Goal: Obtain resource: Download file/media

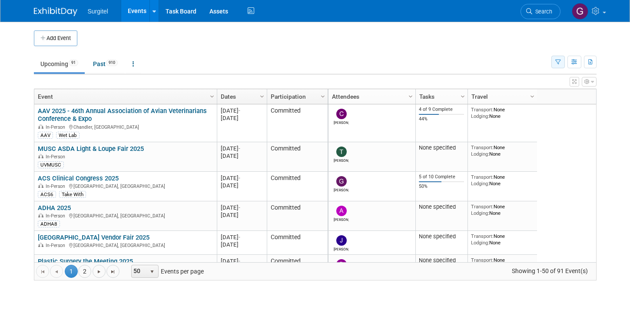
click at [563, 59] on button "button" at bounding box center [557, 62] width 13 height 13
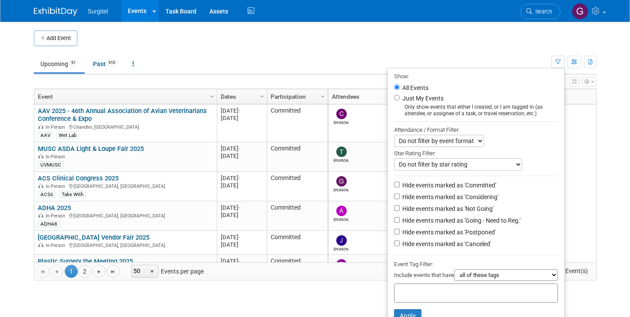
scroll to position [27, 0]
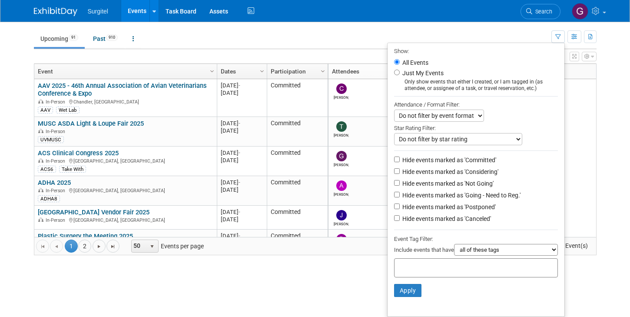
click at [437, 272] on div at bounding box center [476, 267] width 164 height 19
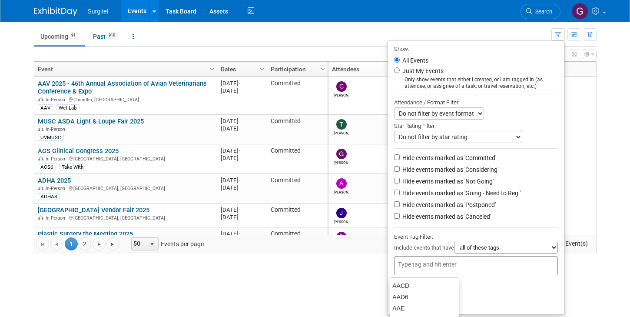
click at [497, 246] on select "all of these tags any one of these tags only and exactly these specific tags" at bounding box center [506, 248] width 104 height 12
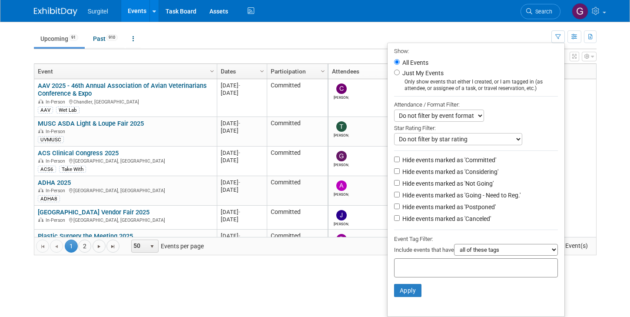
click at [421, 268] on input "text" at bounding box center [433, 266] width 70 height 9
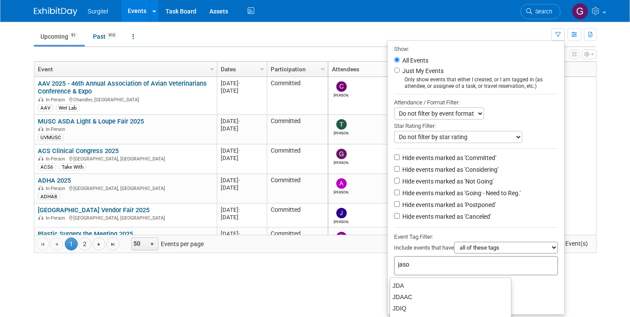
type input "jason"
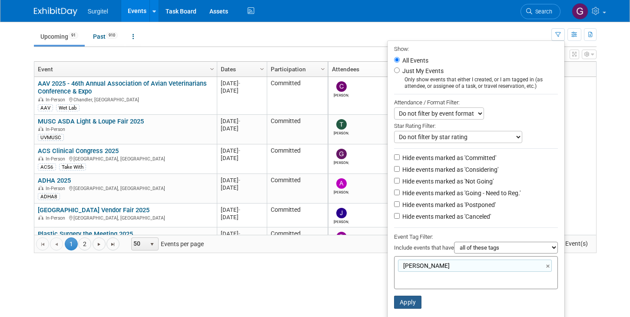
click at [406, 298] on button "Apply" at bounding box center [408, 301] width 28 height 13
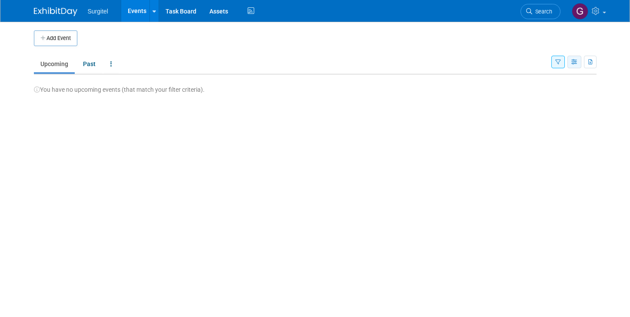
click at [573, 64] on icon "button" at bounding box center [574, 63] width 7 height 6
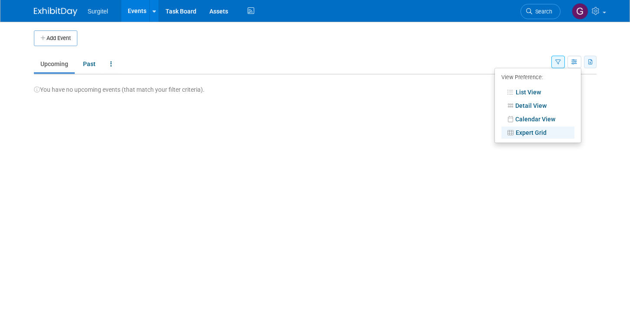
click at [590, 62] on icon "button" at bounding box center [590, 63] width 5 height 6
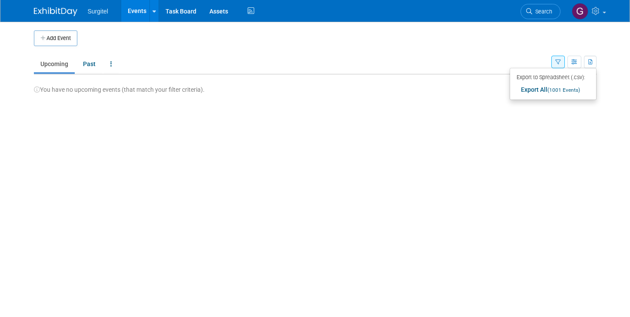
click at [481, 61] on ul "Upcoming Past All Events Past and Upcoming Grouped Annually Events grouped by y…" at bounding box center [292, 65] width 517 height 20
click at [576, 60] on icon "button" at bounding box center [574, 63] width 7 height 6
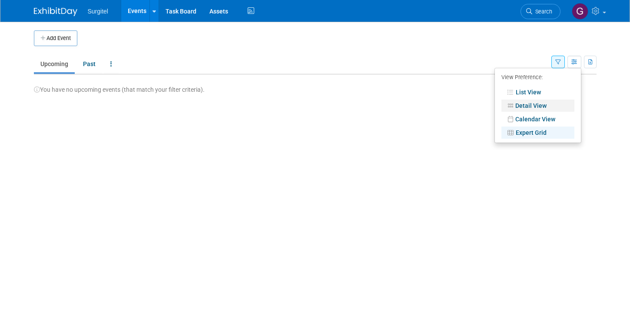
click at [530, 106] on link "Detail View" at bounding box center [537, 105] width 73 height 12
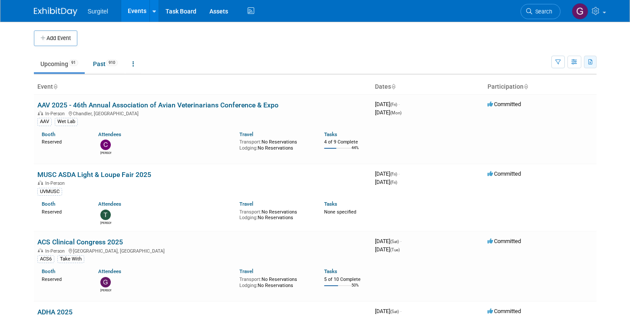
click at [591, 61] on icon "button" at bounding box center [590, 63] width 5 height 6
click at [466, 57] on ul "Upcoming 91 Past 910 All Events 1001 Past and Upcoming Grouped Annually Events …" at bounding box center [292, 65] width 517 height 20
click at [594, 64] on button "button" at bounding box center [590, 62] width 13 height 13
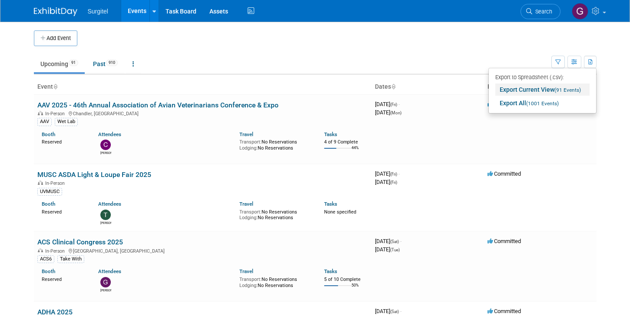
click at [531, 91] on link "Export Current View (91 Events)" at bounding box center [542, 89] width 94 height 12
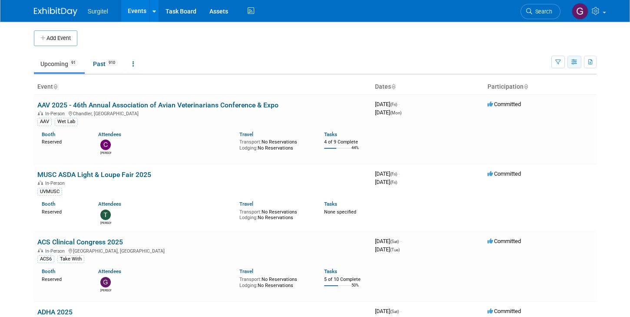
click at [575, 62] on icon "button" at bounding box center [574, 63] width 7 height 6
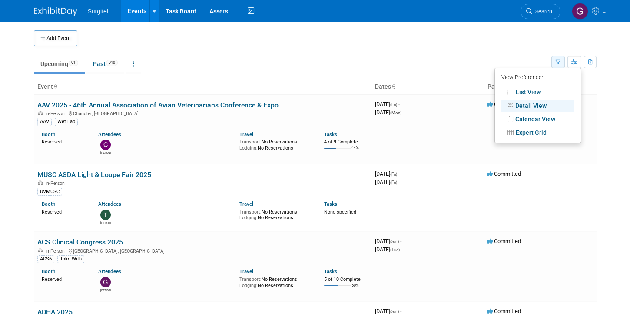
click at [561, 63] on button "button" at bounding box center [557, 62] width 13 height 13
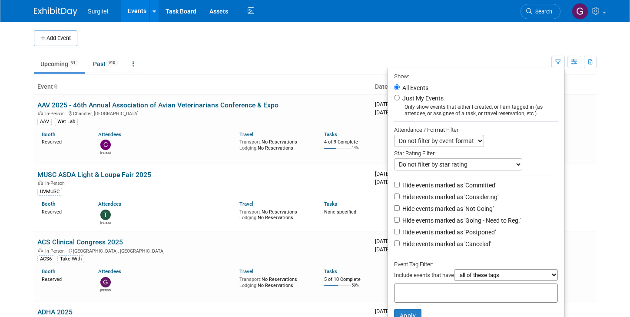
click at [472, 143] on select "Do not filter by event format Only show In-Person events Only show Virtual even…" at bounding box center [439, 141] width 90 height 12
click at [475, 166] on select "Do not filter by star rating Only show events with no ratings (0 stars) Only sh…" at bounding box center [458, 164] width 128 height 12
click at [593, 57] on button "button" at bounding box center [590, 62] width 13 height 13
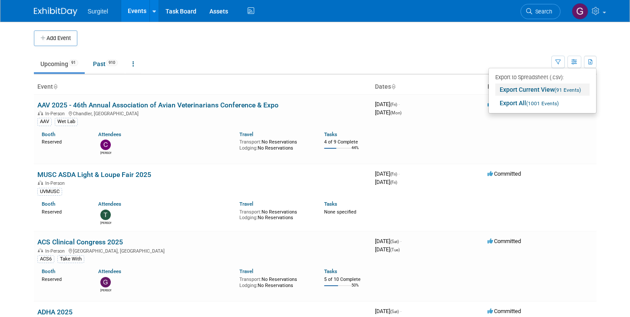
click at [526, 92] on link "Export Current View (91 Events)" at bounding box center [542, 89] width 94 height 12
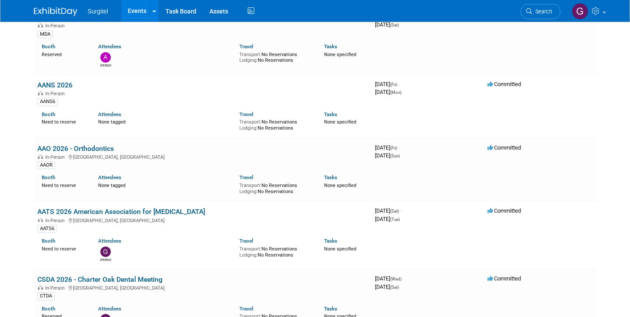
scroll to position [4984, 0]
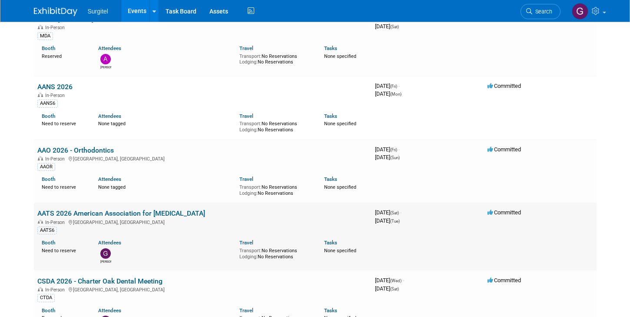
drag, startPoint x: 212, startPoint y: 180, endPoint x: 40, endPoint y: 174, distance: 172.1
click at [40, 202] on td "AATS 2026 American Association for [MEDICAL_DATA] In-Person [GEOGRAPHIC_DATA], …" at bounding box center [203, 235] width 338 height 67
copy link "AATS 2026 American Association for [MEDICAL_DATA]"
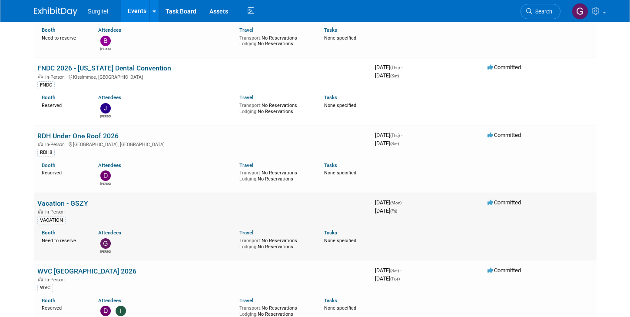
scroll to position [5466, 0]
